Goal: Task Accomplishment & Management: Manage account settings

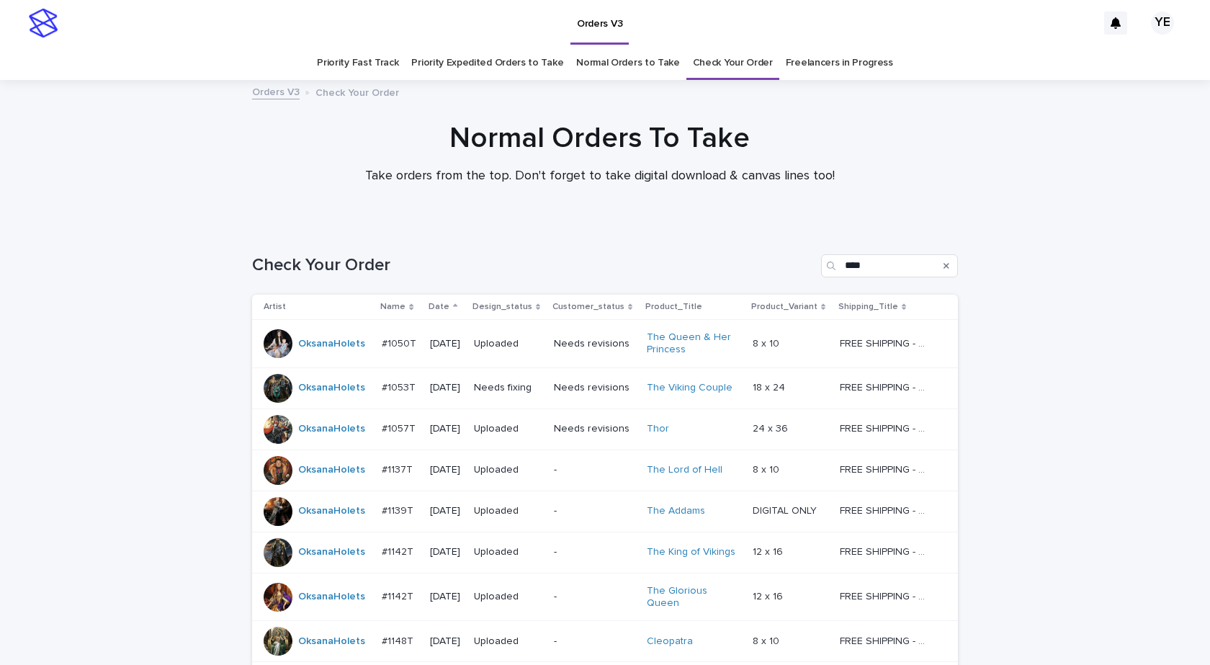
scroll to position [448, 0]
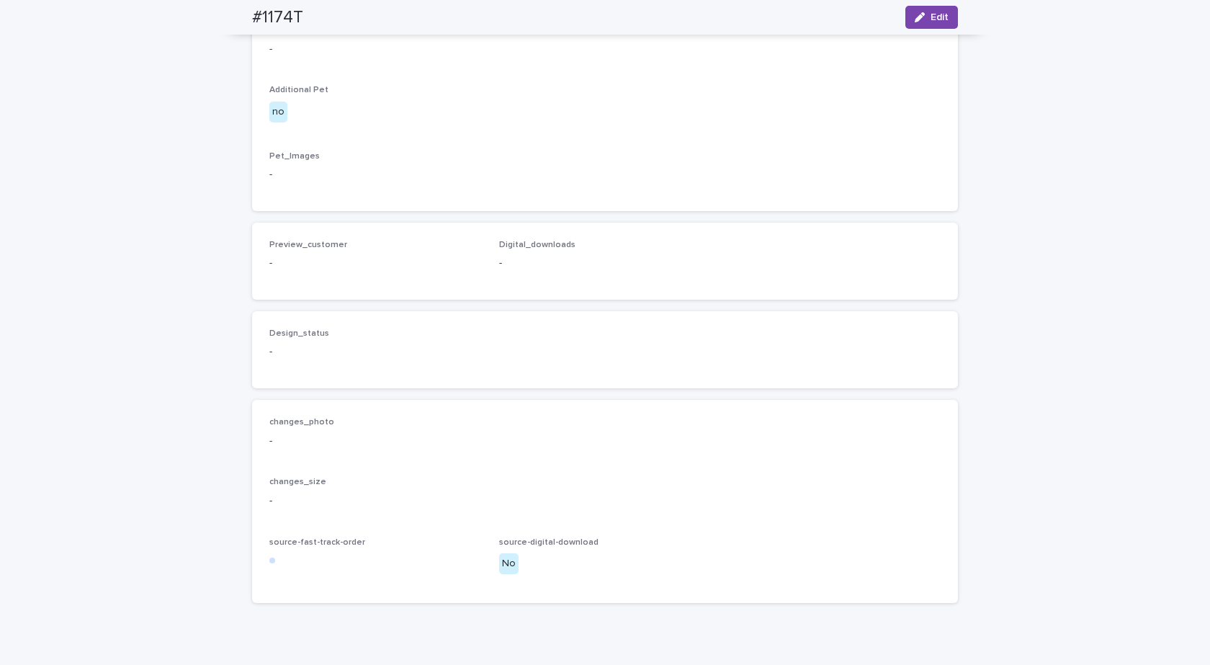
scroll to position [736, 0]
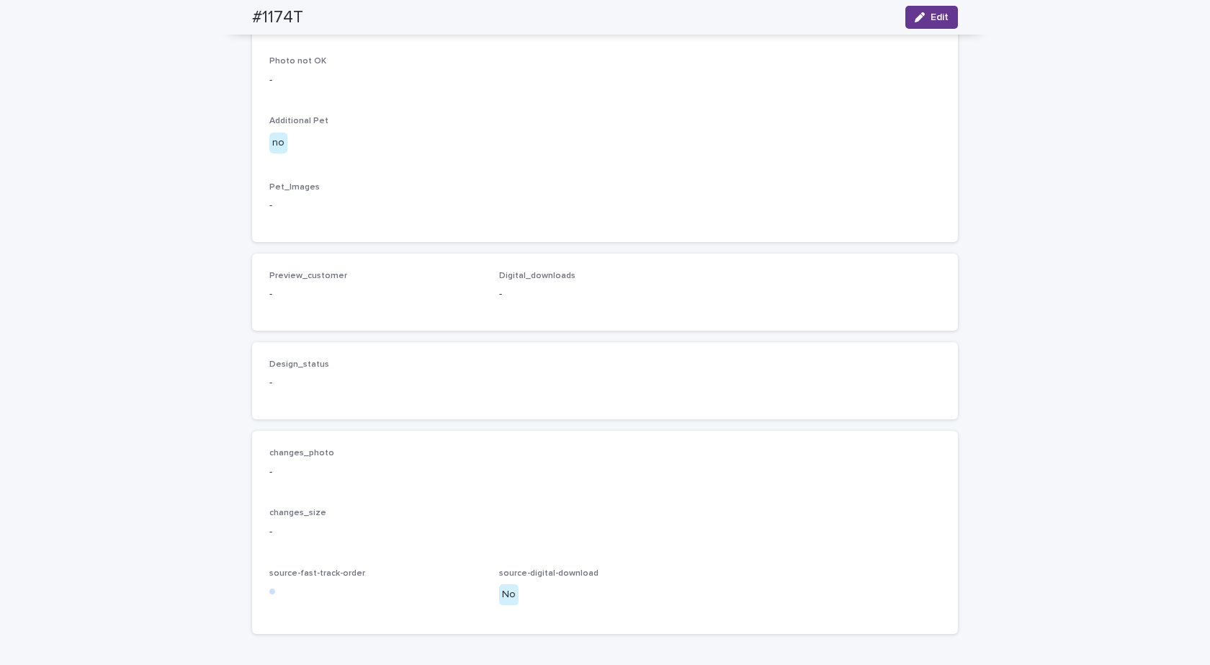
click at [915, 14] on icon "button" at bounding box center [920, 17] width 10 height 10
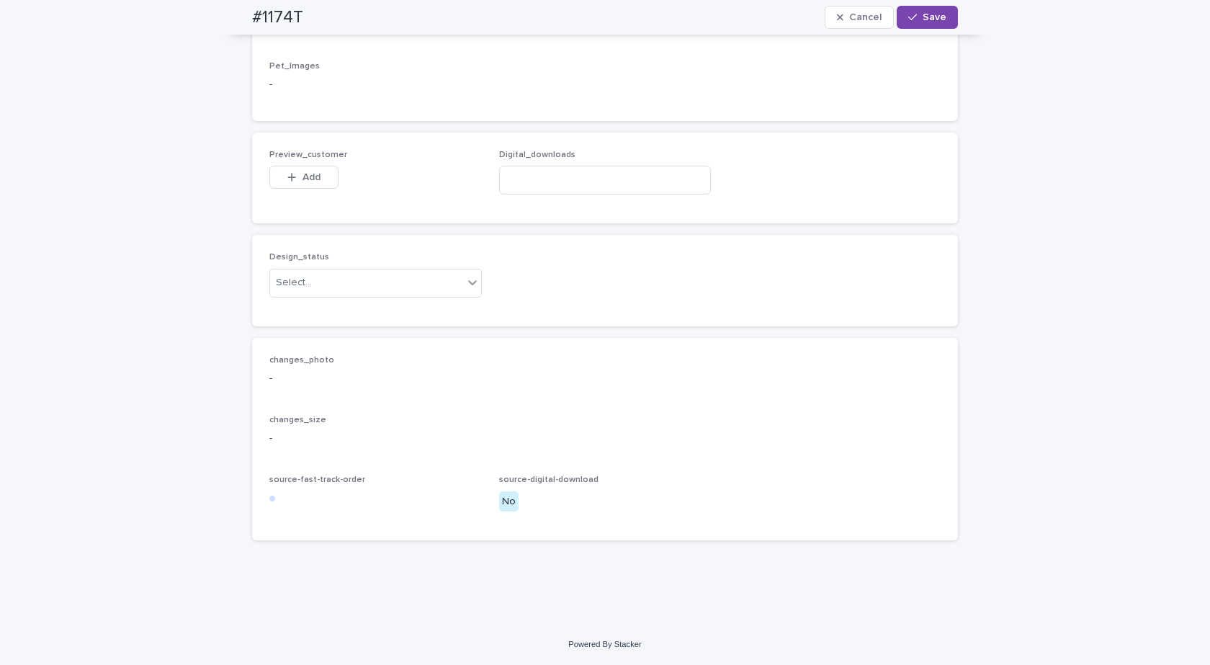
scroll to position [1066, 0]
click at [372, 287] on div "Select..." at bounding box center [366, 283] width 193 height 24
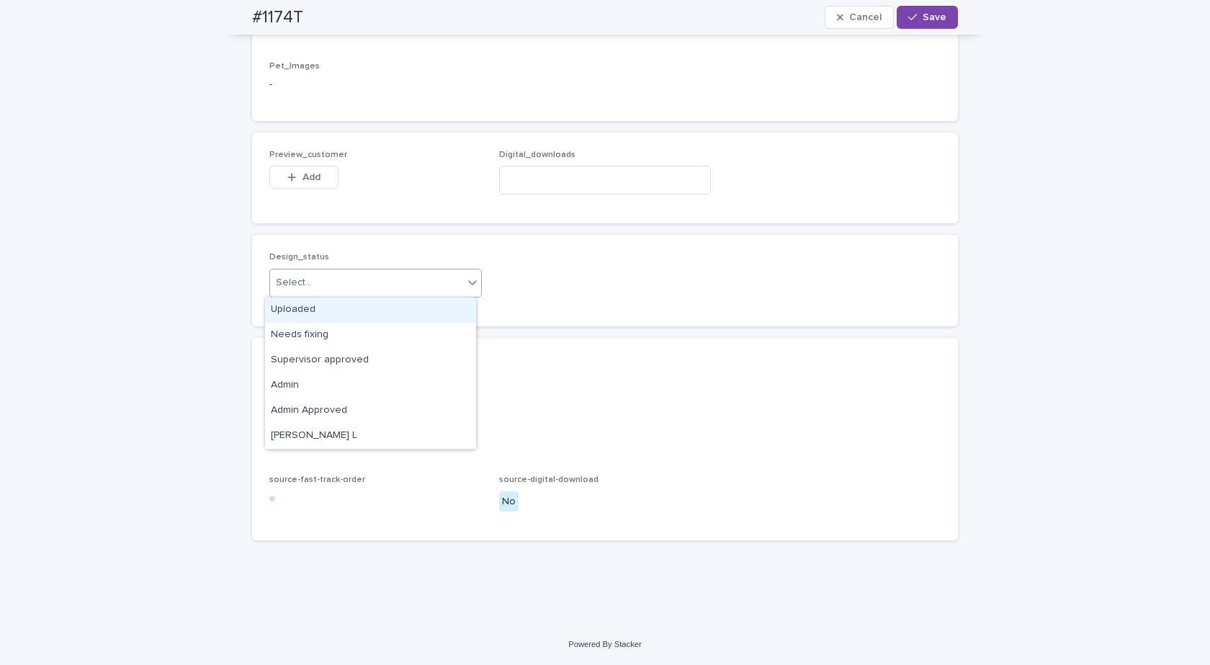
click at [277, 308] on div "Uploaded" at bounding box center [370, 310] width 211 height 25
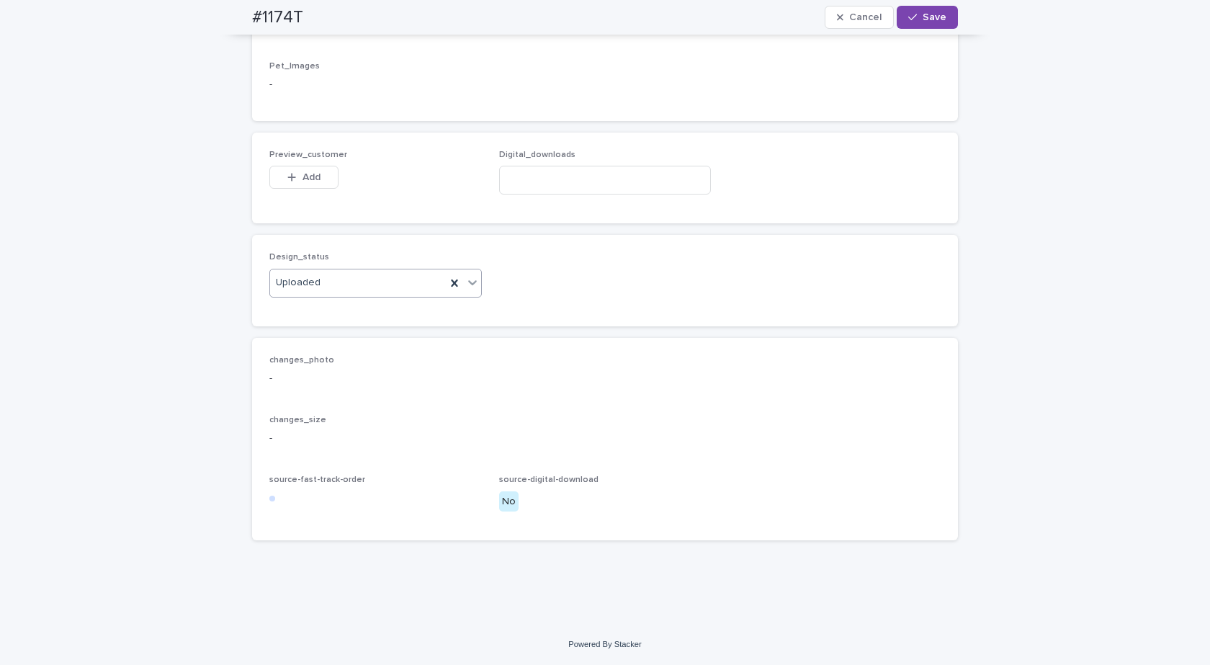
click at [293, 178] on div "button" at bounding box center [294, 177] width 14 height 10
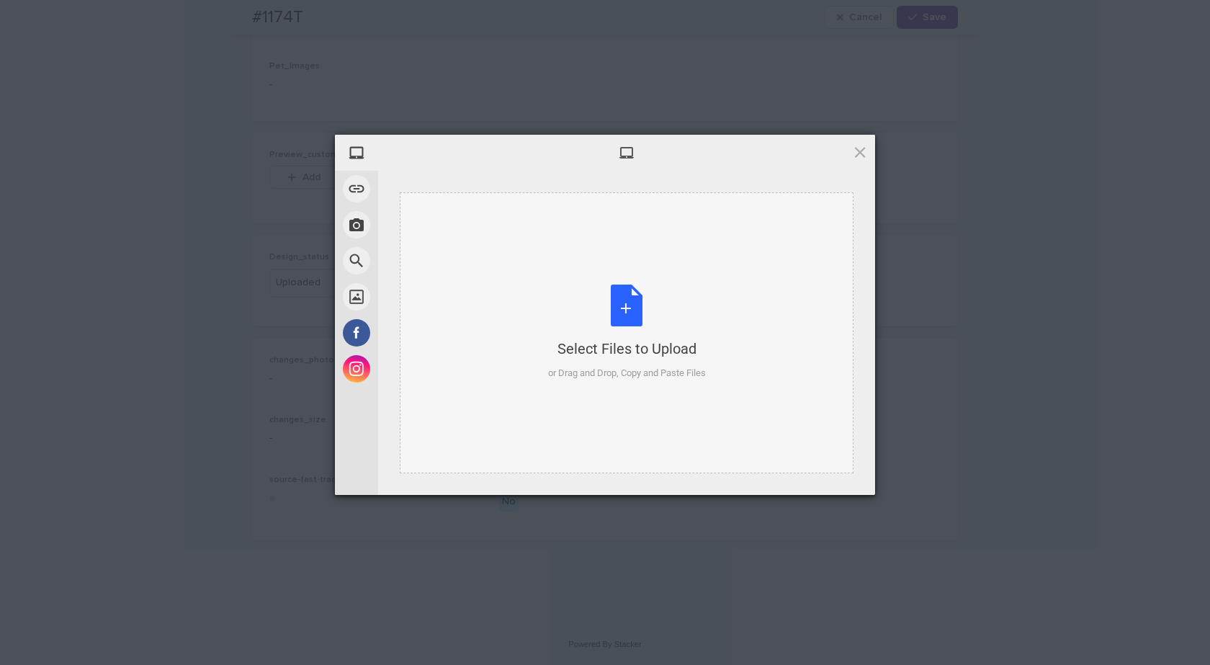
click at [638, 303] on div "Select Files to Upload or Drag and Drop, Copy and Paste Files" at bounding box center [627, 333] width 158 height 96
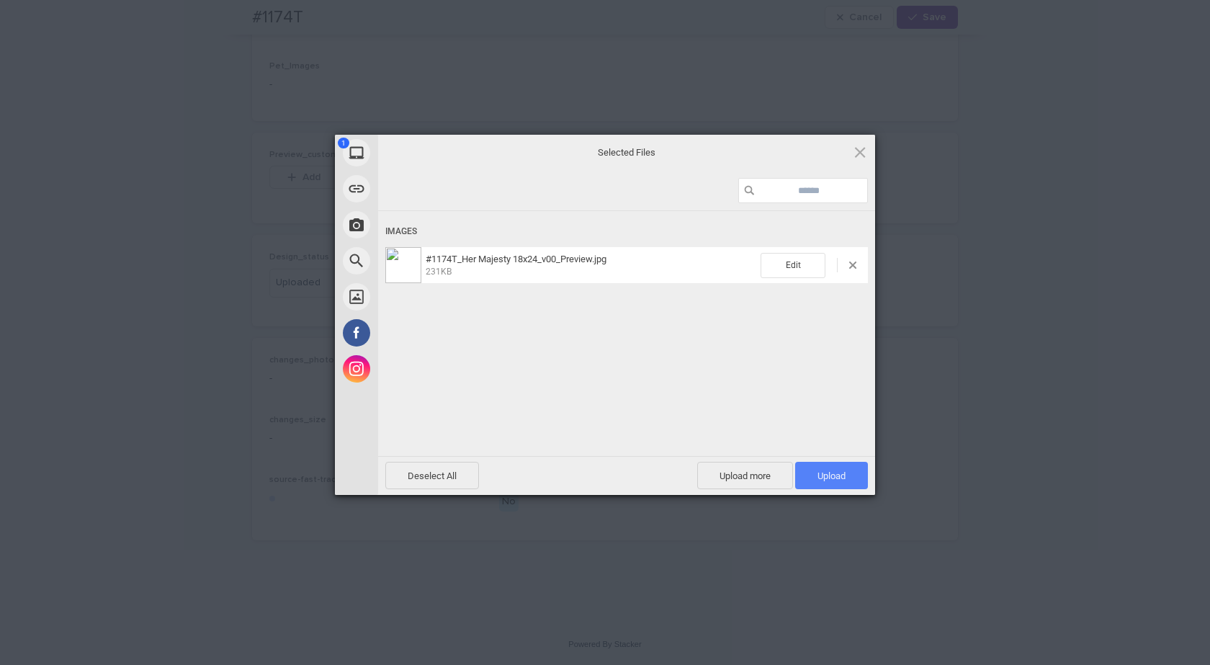
click at [816, 463] on span "Upload 1" at bounding box center [831, 475] width 73 height 27
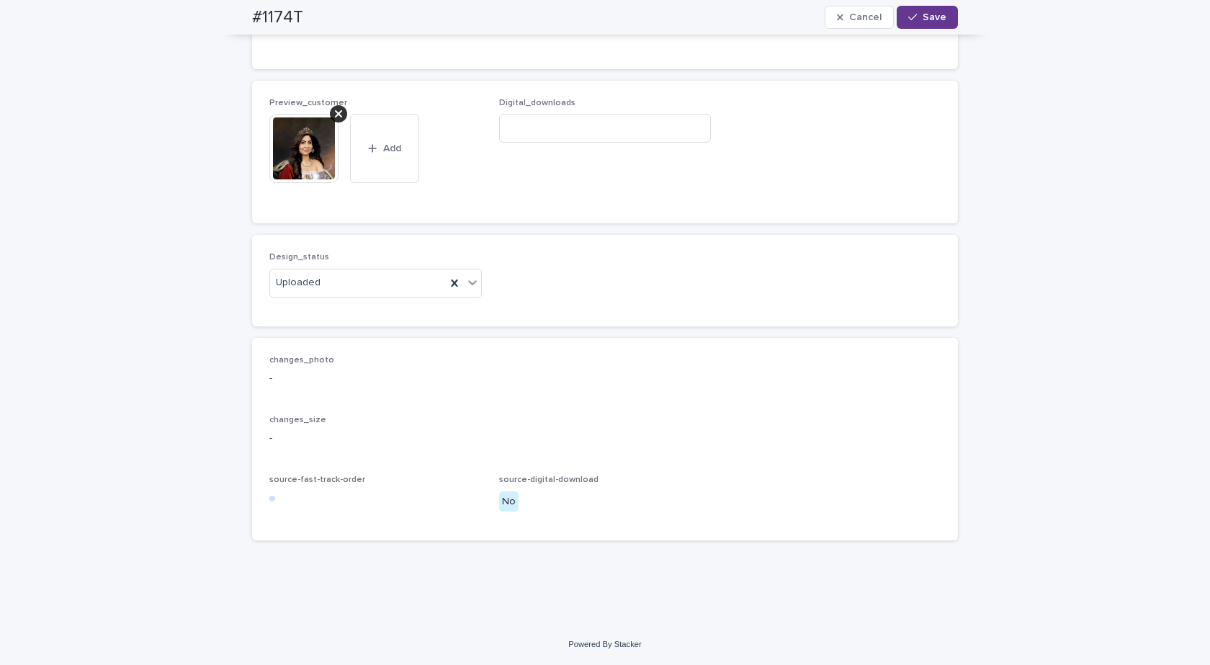
click at [925, 9] on button "Save" at bounding box center [927, 17] width 61 height 23
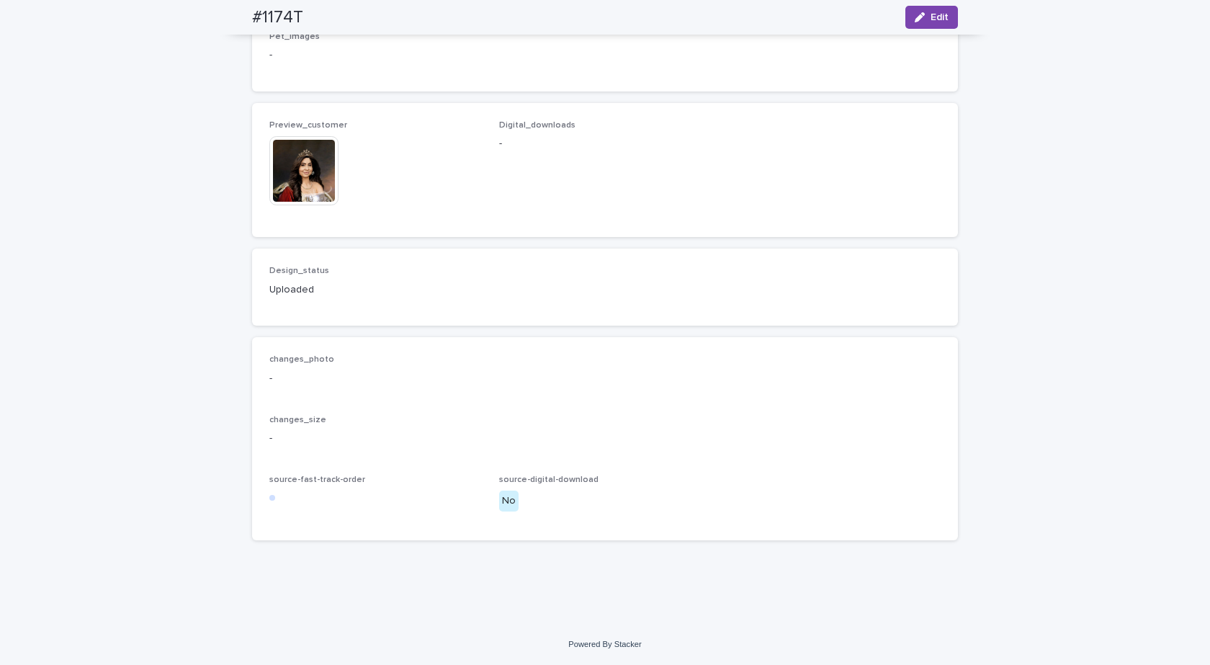
click at [313, 193] on img at bounding box center [303, 170] width 69 height 69
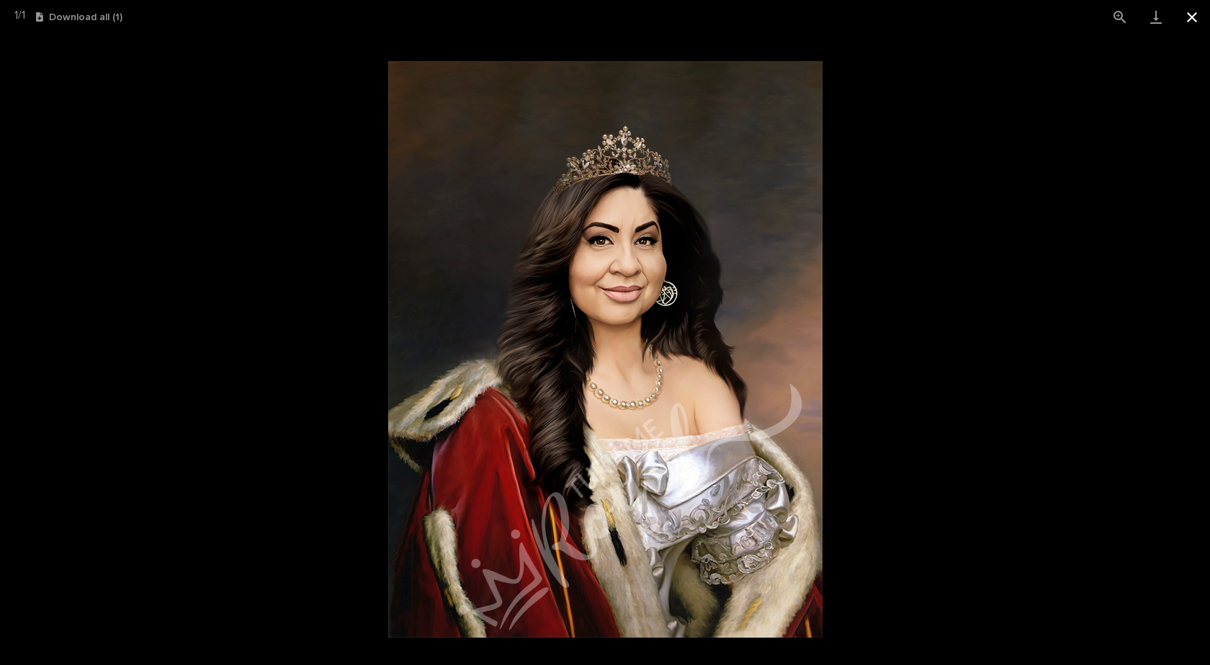
click at [1195, 14] on button "Close gallery" at bounding box center [1192, 17] width 36 height 34
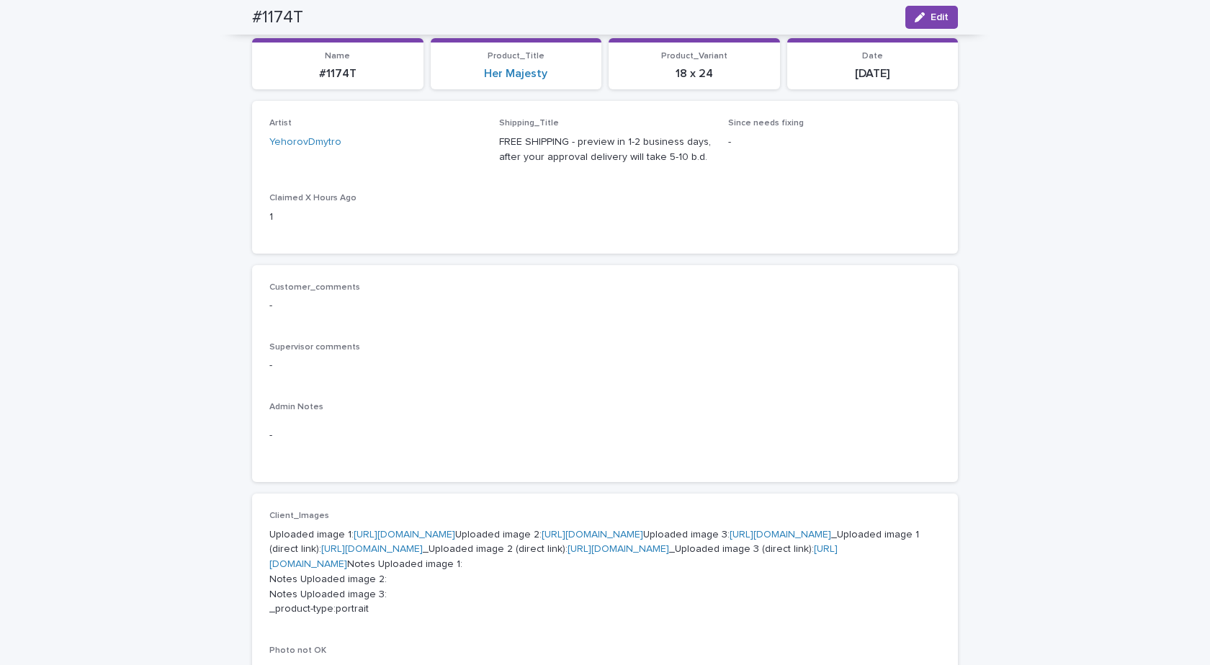
scroll to position [0, 0]
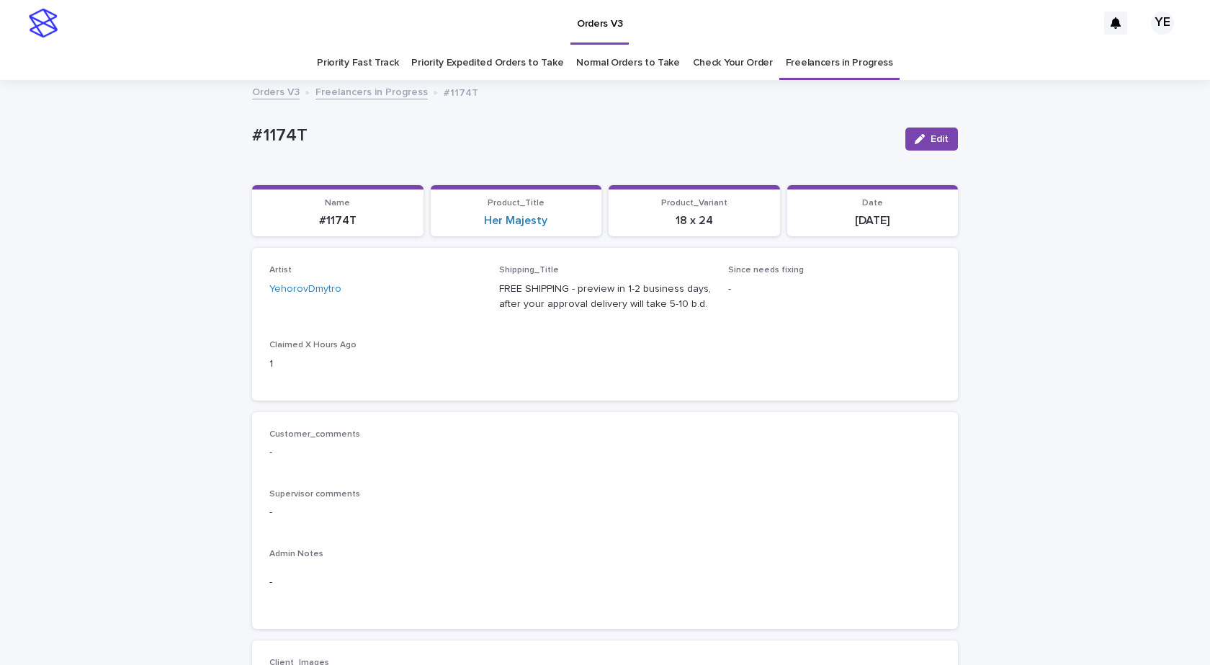
click at [363, 88] on link "Freelancers in Progress" at bounding box center [372, 91] width 112 height 17
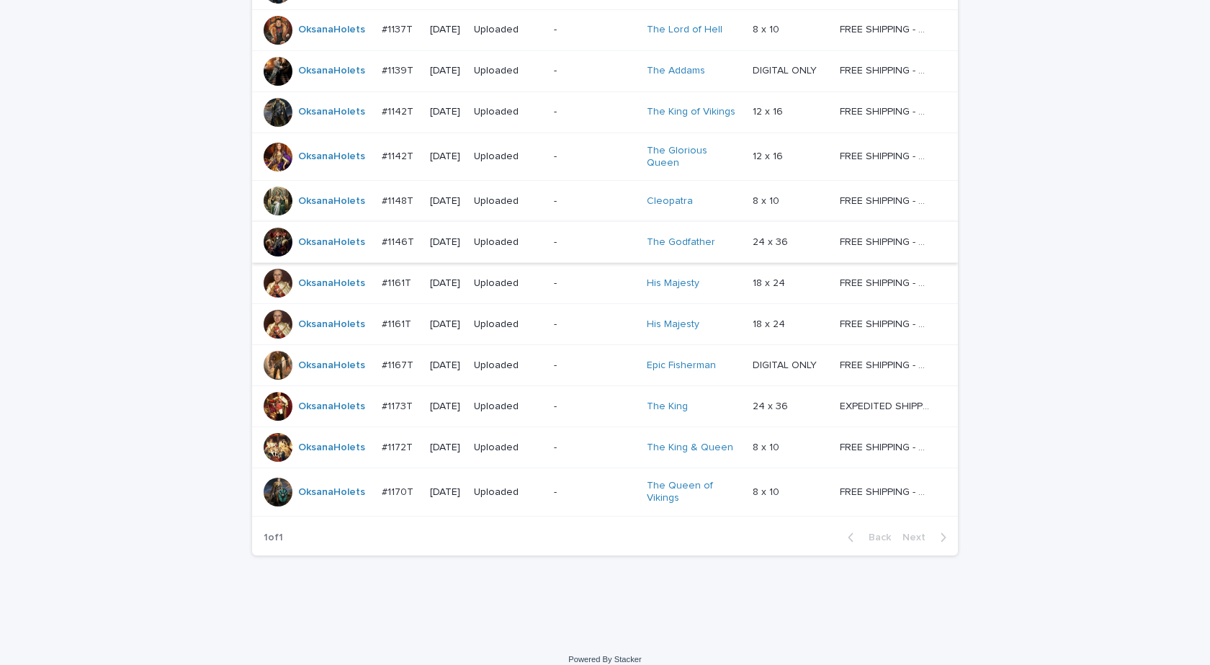
scroll to position [448, 0]
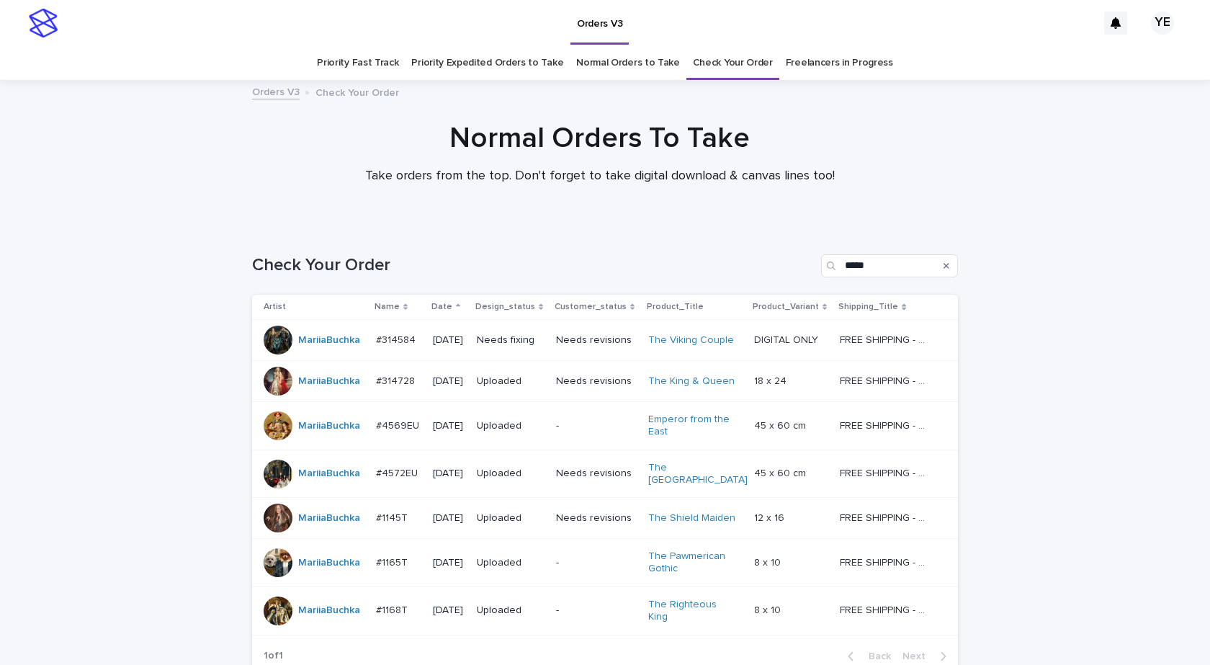
scroll to position [37, 0]
